Goal: Information Seeking & Learning: Learn about a topic

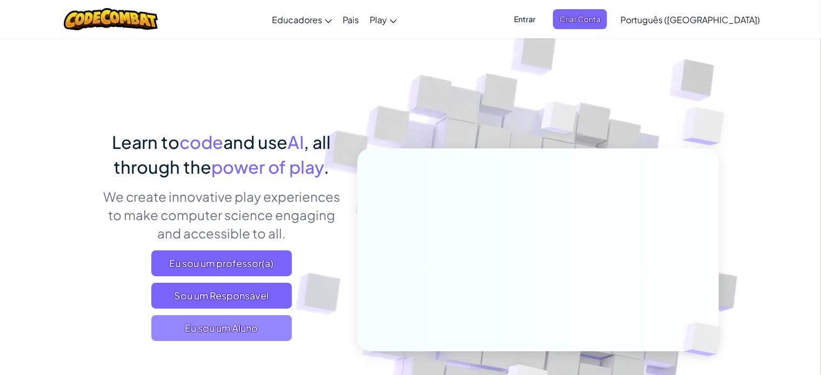
click at [225, 329] on span "Eu sou um Aluno" at bounding box center [221, 328] width 140 height 26
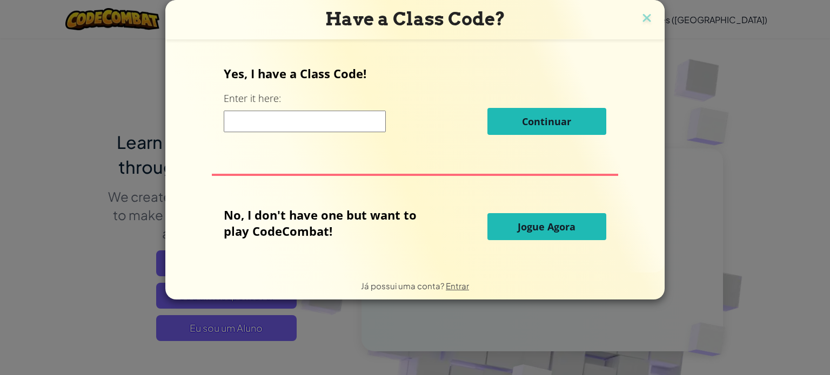
click at [518, 232] on span "Jogue Agora" at bounding box center [546, 226] width 58 height 13
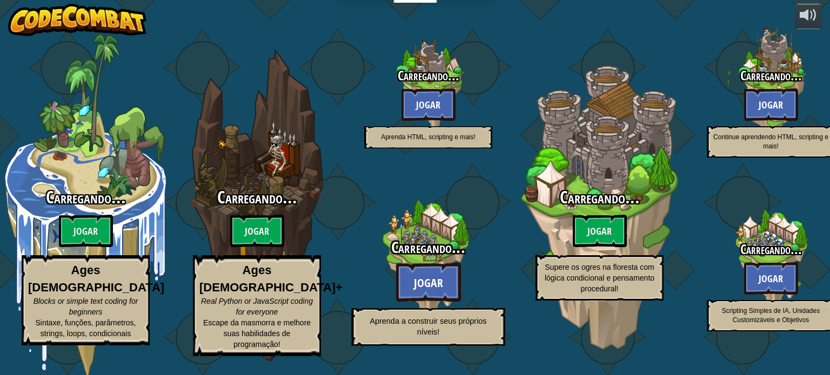
select select "pt-BR"
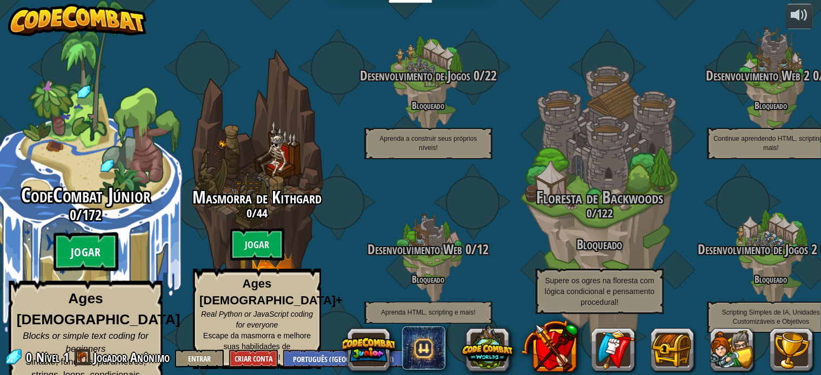
click at [91, 248] on btn "Jogar" at bounding box center [85, 252] width 65 height 39
select select "pt-BR"
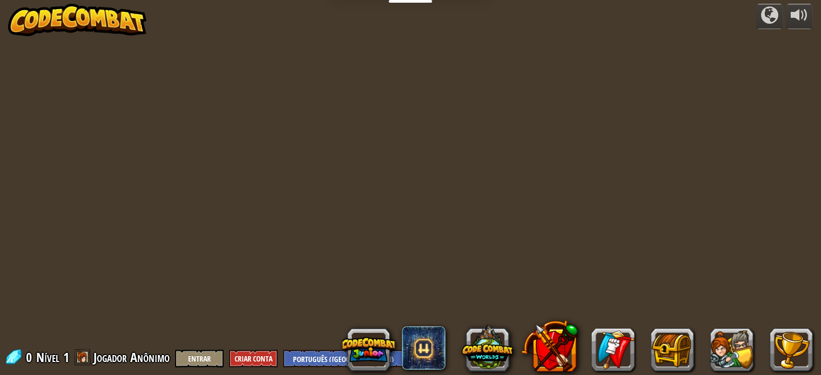
select select "pt-BR"
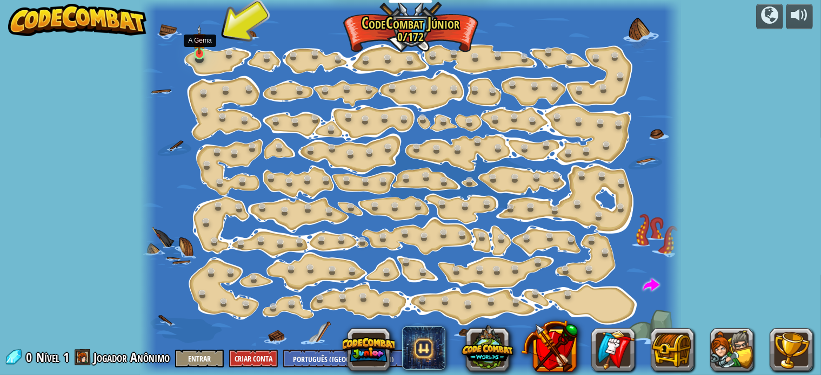
drag, startPoint x: 200, startPoint y: 54, endPoint x: 202, endPoint y: 60, distance: 6.8
click at [200, 54] on img at bounding box center [199, 40] width 13 height 30
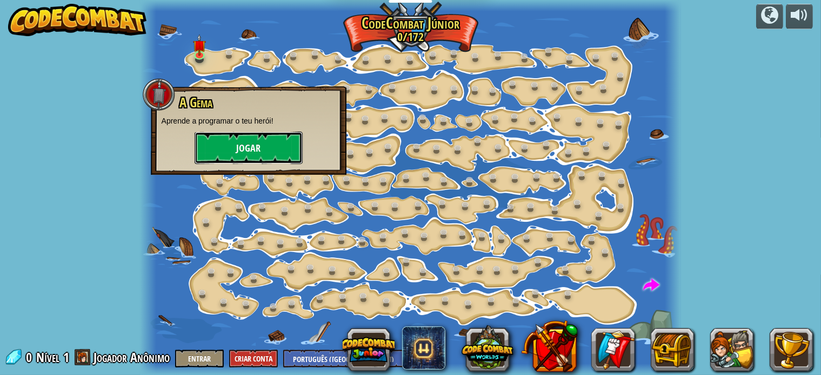
click at [257, 146] on button "Jogar" at bounding box center [248, 148] width 108 height 32
